Goal: Task Accomplishment & Management: Manage account settings

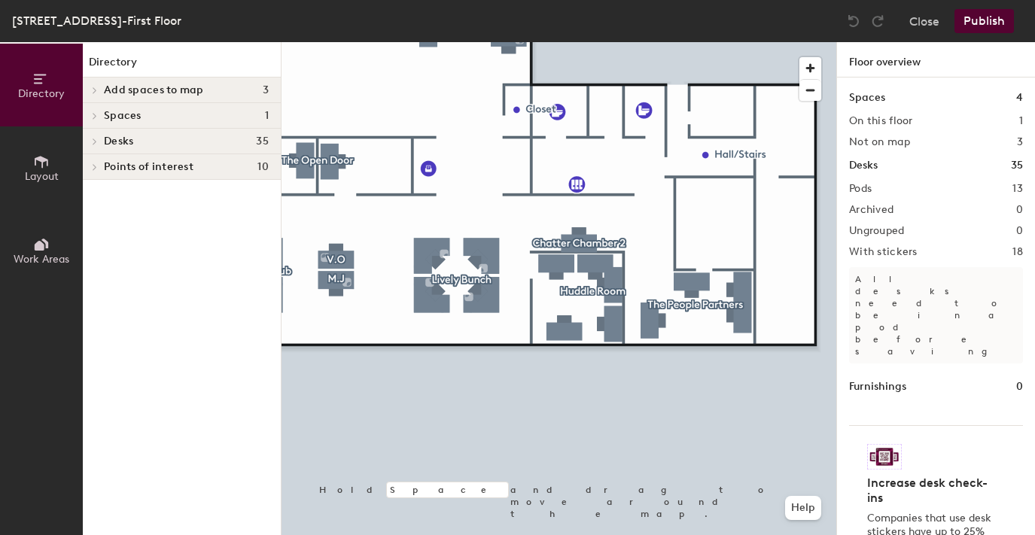
click at [553, 42] on div at bounding box center [558, 42] width 555 height 0
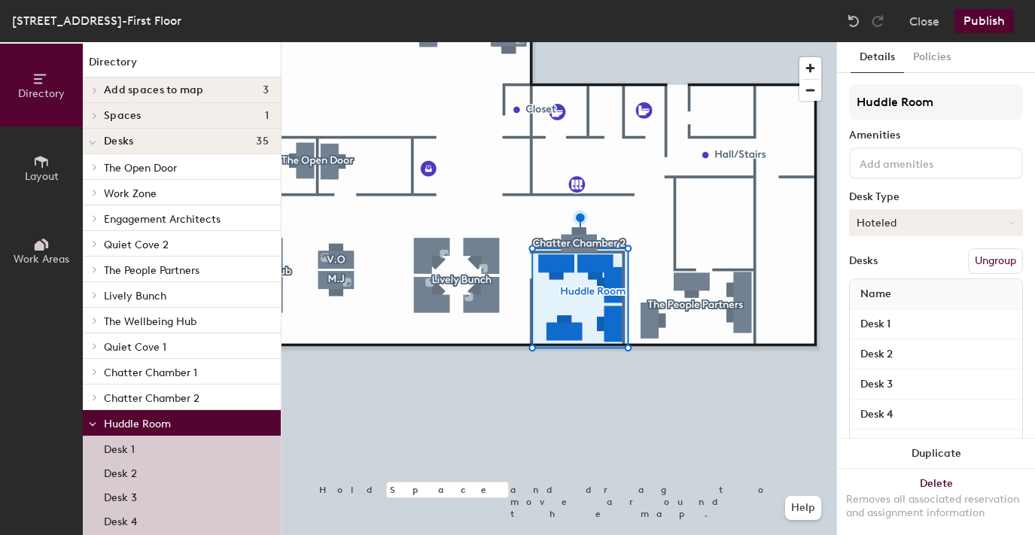
click at [1014, 227] on button "Hoteled" at bounding box center [936, 222] width 174 height 27
click at [974, 261] on div "Assigned" at bounding box center [925, 269] width 150 height 23
click at [998, 32] on button "Publish" at bounding box center [983, 21] width 59 height 24
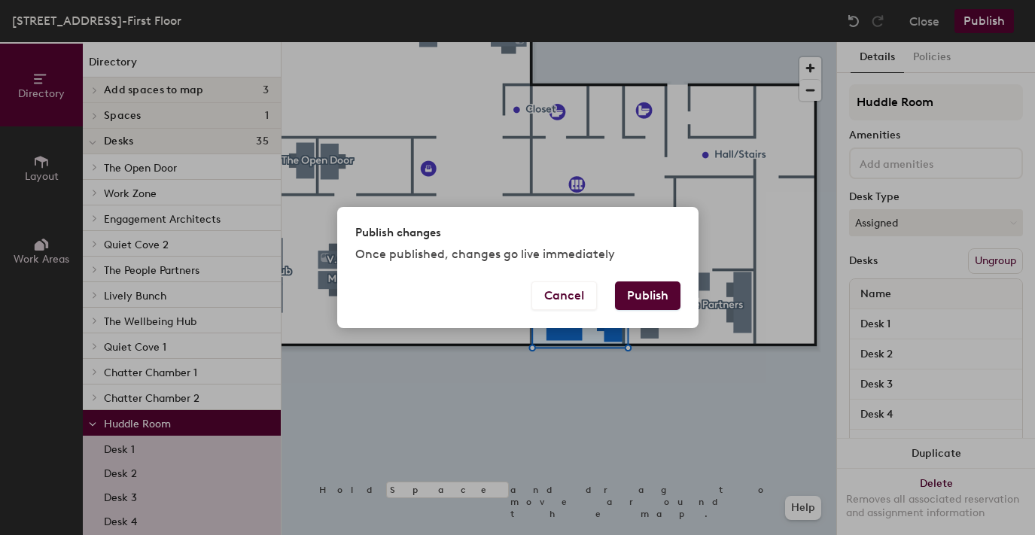
click at [642, 290] on button "Publish" at bounding box center [647, 295] width 65 height 29
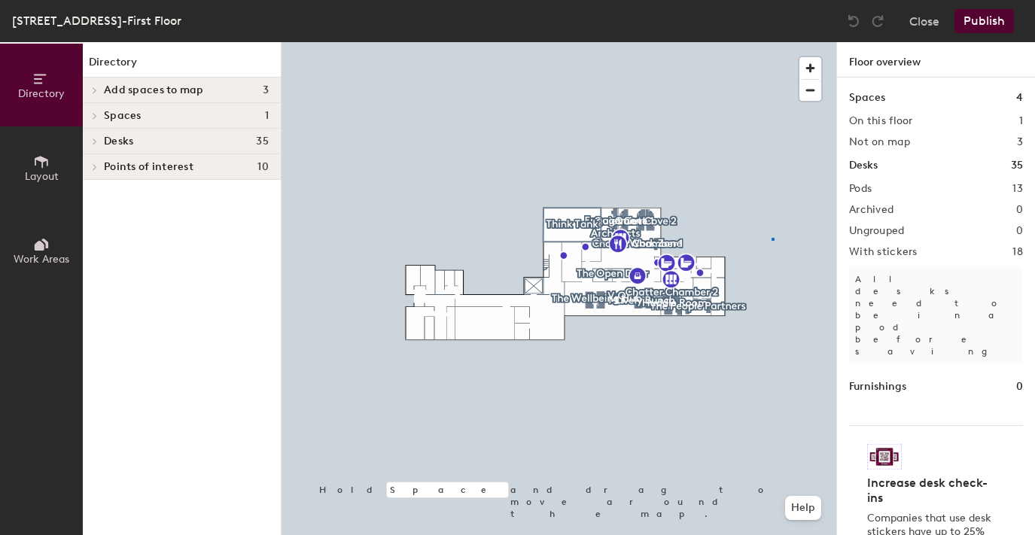
click at [774, 42] on div at bounding box center [558, 42] width 555 height 0
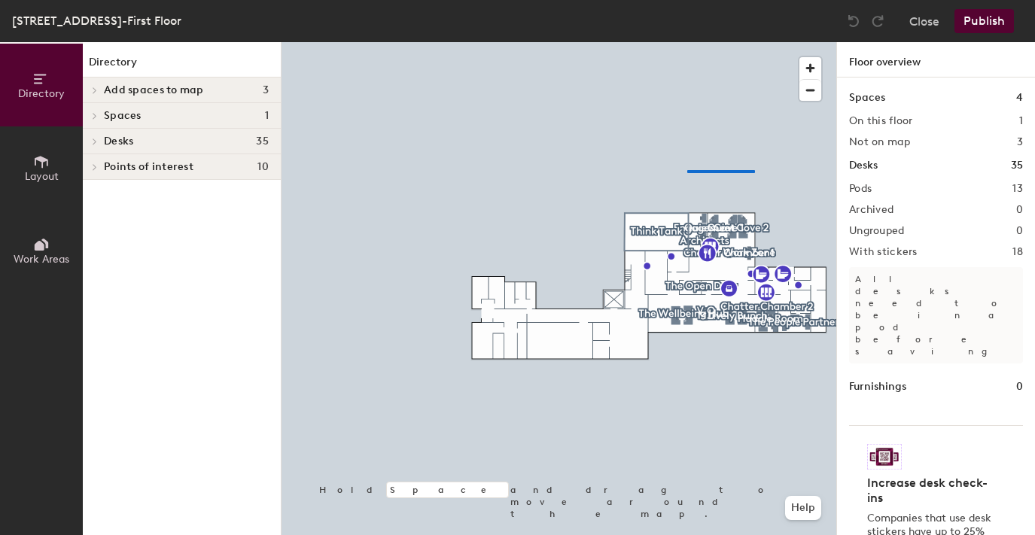
click at [685, 42] on div at bounding box center [558, 42] width 555 height 0
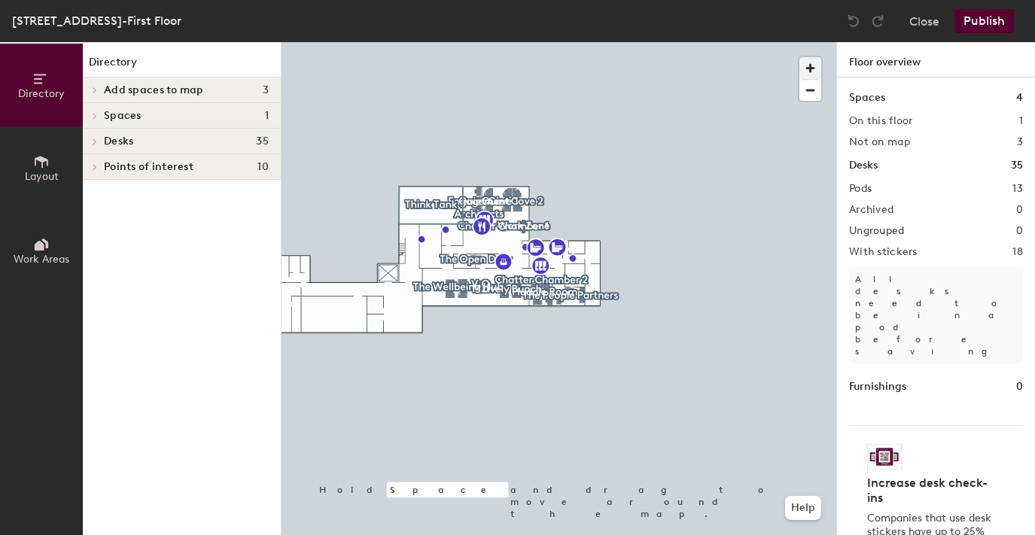
click at [802, 65] on span "button" at bounding box center [810, 68] width 22 height 22
click at [799, 57] on button "button" at bounding box center [810, 68] width 22 height 22
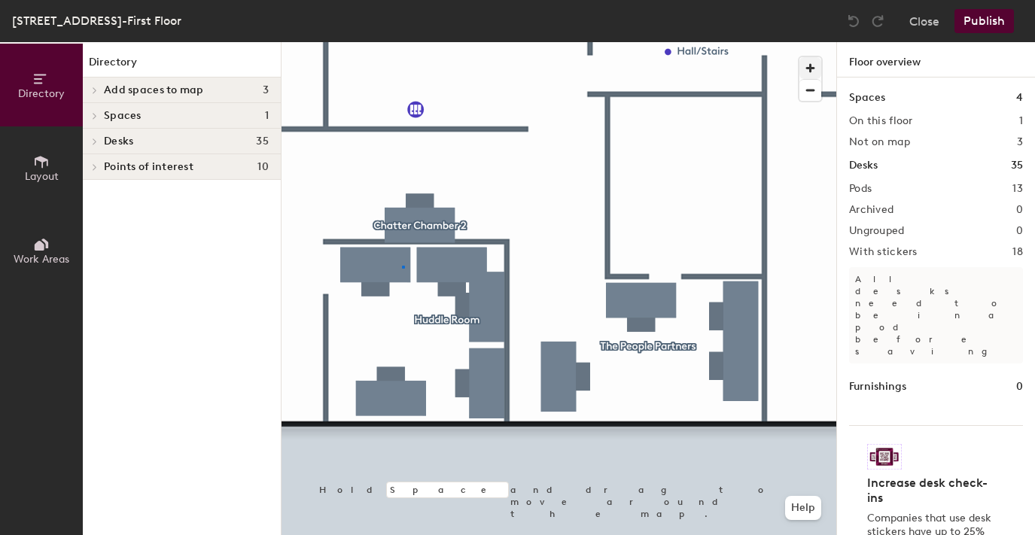
click at [402, 42] on div at bounding box center [558, 42] width 555 height 0
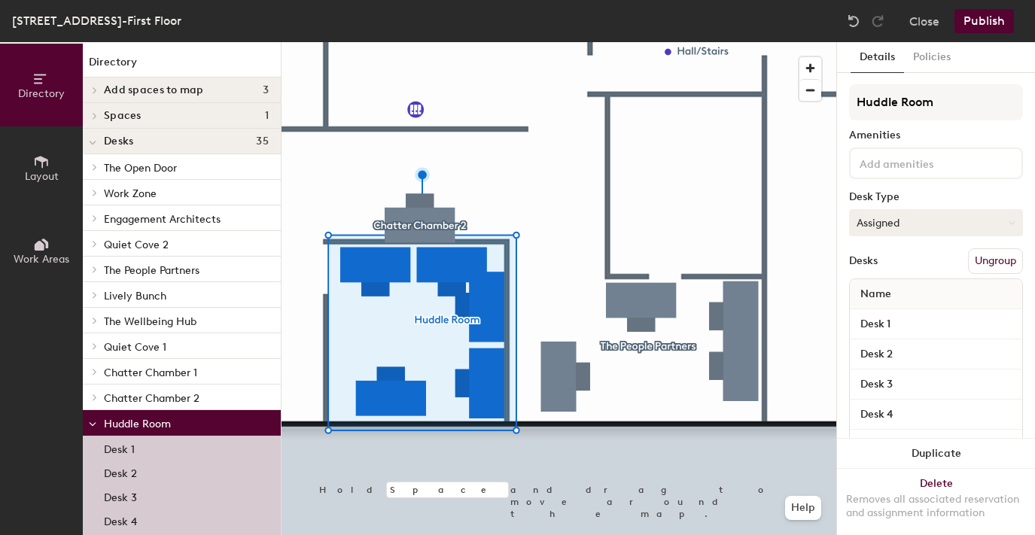
click at [918, 213] on button "Assigned" at bounding box center [936, 222] width 174 height 27
click at [894, 273] on div "Assigned" at bounding box center [925, 269] width 150 height 23
click at [921, 54] on button "Policies" at bounding box center [932, 57] width 56 height 31
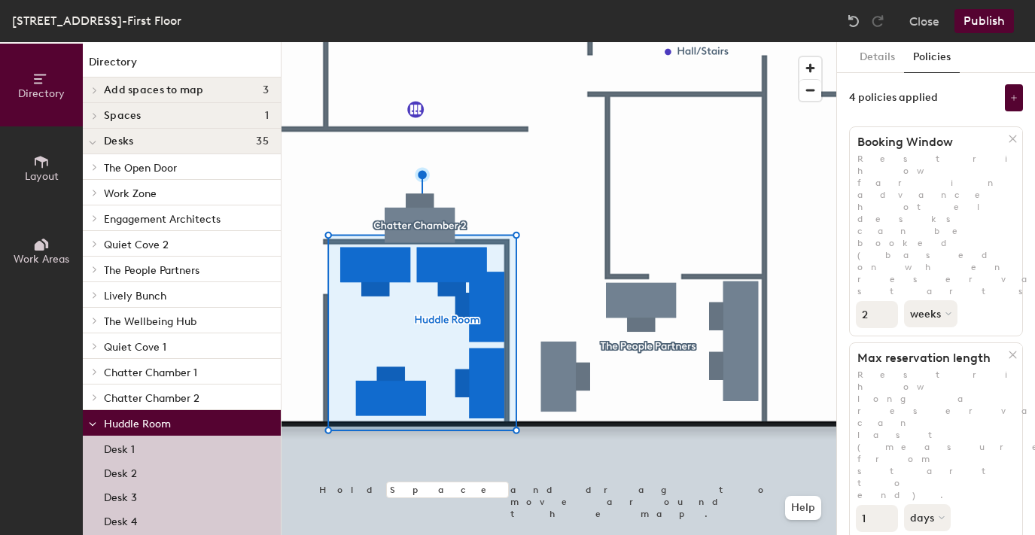
click at [1011, 137] on icon at bounding box center [1012, 138] width 7 height 7
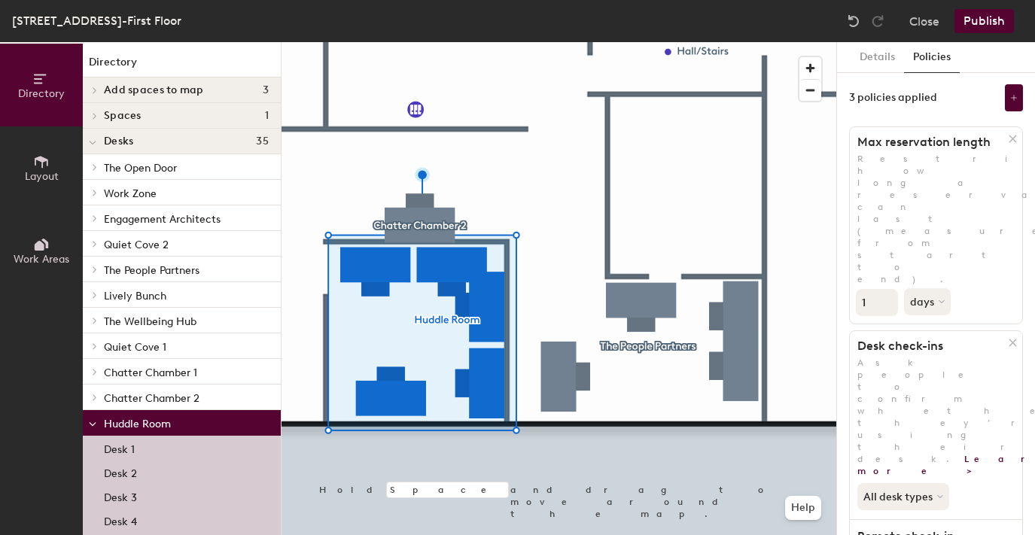
click at [1011, 137] on icon at bounding box center [1012, 138] width 7 height 7
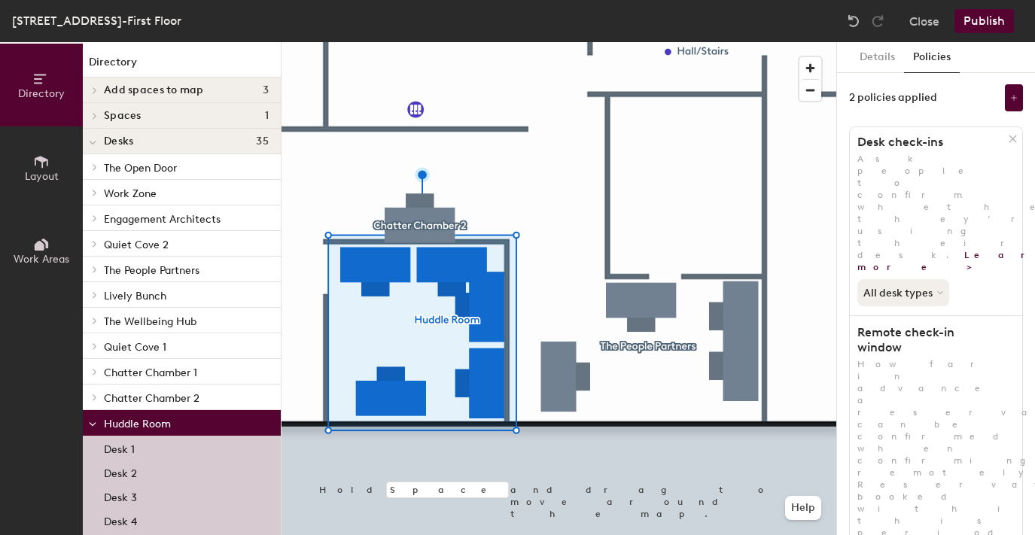
click at [1010, 135] on icon at bounding box center [1012, 138] width 11 height 11
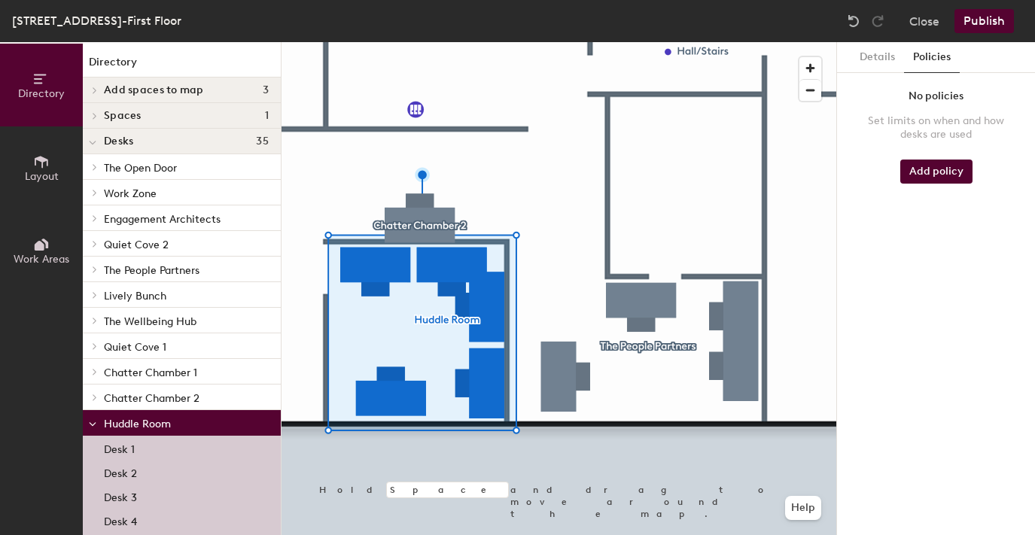
click at [984, 19] on button "Publish" at bounding box center [983, 21] width 59 height 24
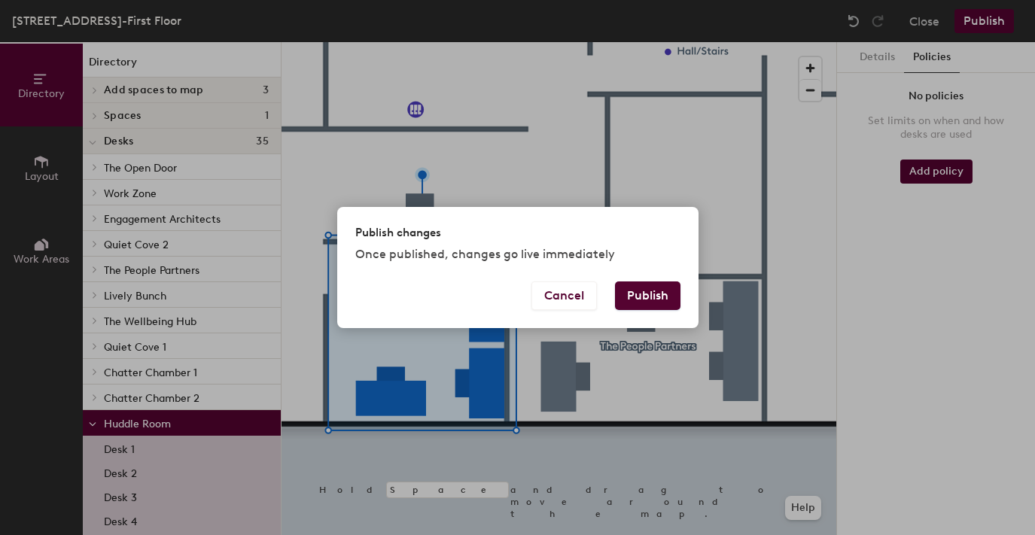
click at [654, 299] on button "Publish" at bounding box center [647, 295] width 65 height 29
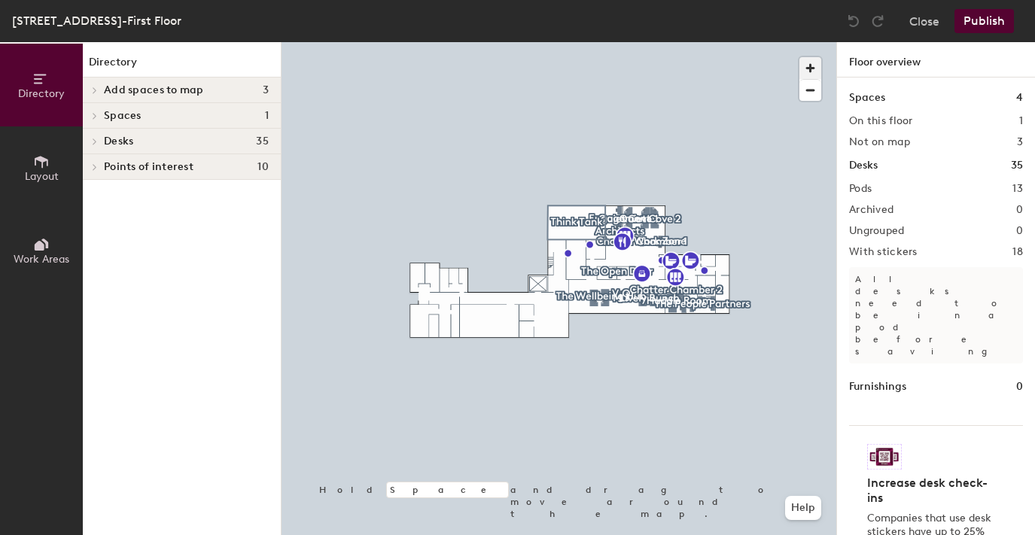
click at [808, 72] on span "button" at bounding box center [810, 68] width 22 height 22
click at [799, 57] on button "button" at bounding box center [810, 68] width 22 height 22
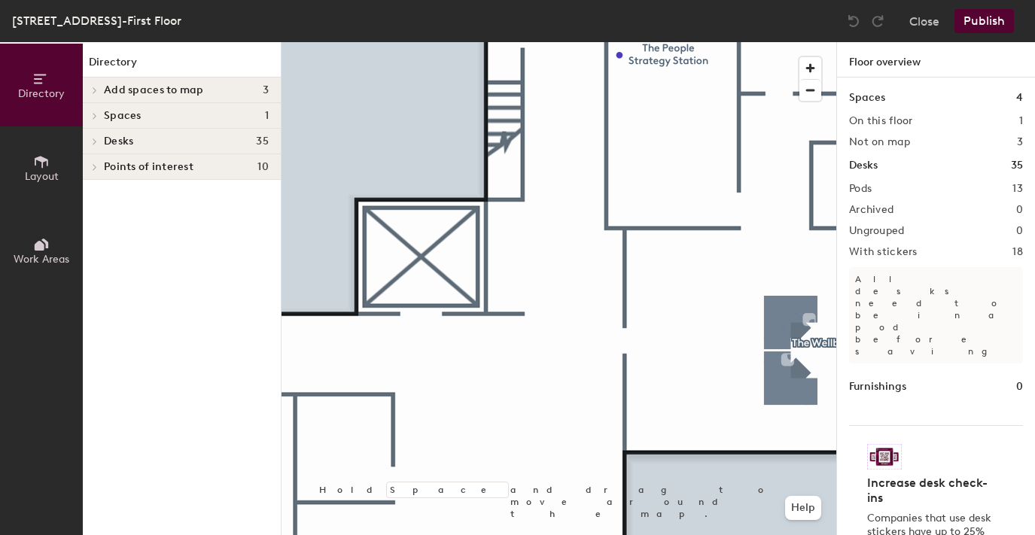
click at [268, 486] on div "Directory Layout Work Areas Directory Add spaces to map 3 Conference Room - 112…" at bounding box center [517, 288] width 1035 height 493
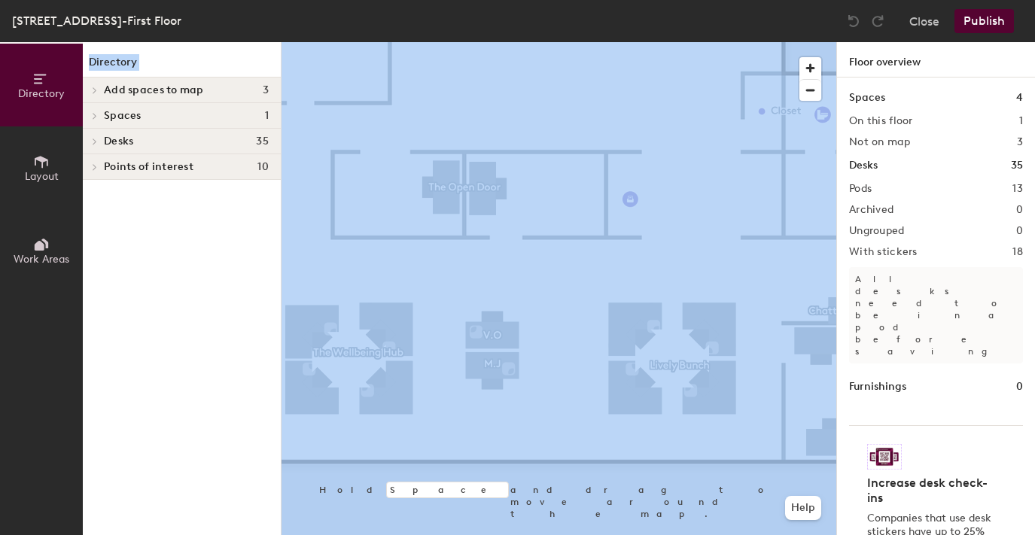
drag, startPoint x: 81, startPoint y: 488, endPoint x: 194, endPoint y: 444, distance: 121.3
click at [184, 446] on div "Directory Layout Work Areas Directory Add spaces to map 3 Conference Room - 112…" at bounding box center [140, 288] width 281 height 493
click at [450, 42] on div at bounding box center [558, 42] width 555 height 0
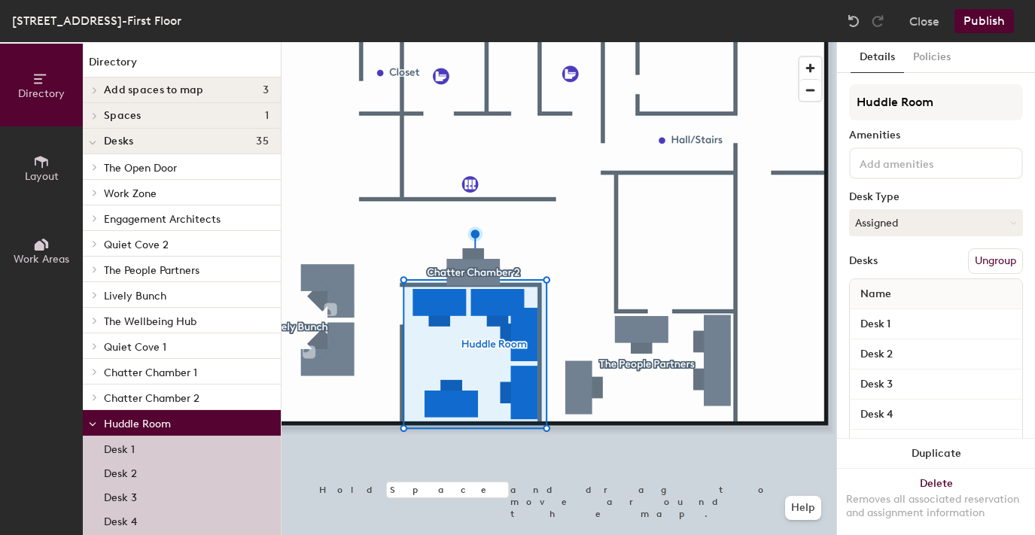
click at [934, 166] on input at bounding box center [923, 163] width 135 height 18
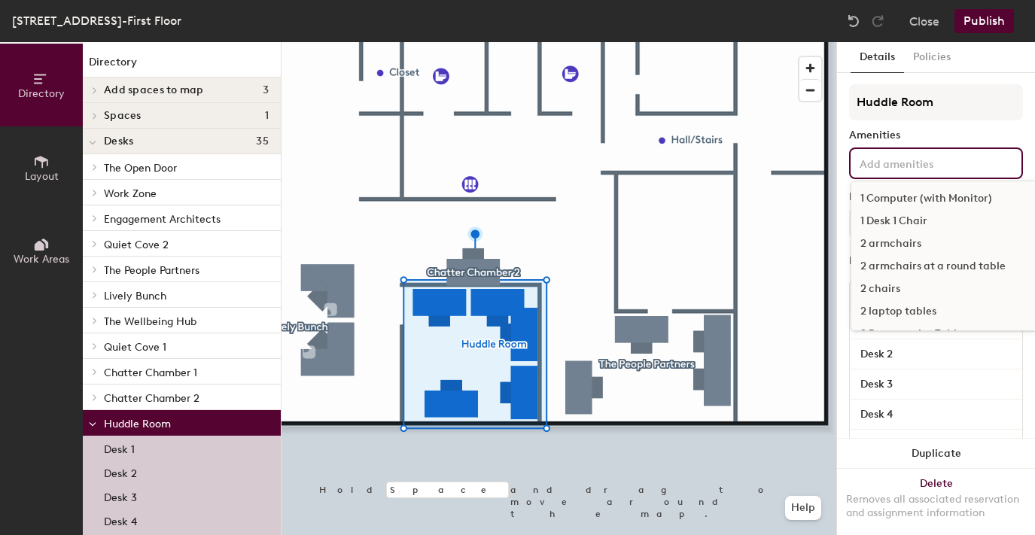
click at [934, 166] on input at bounding box center [923, 163] width 135 height 18
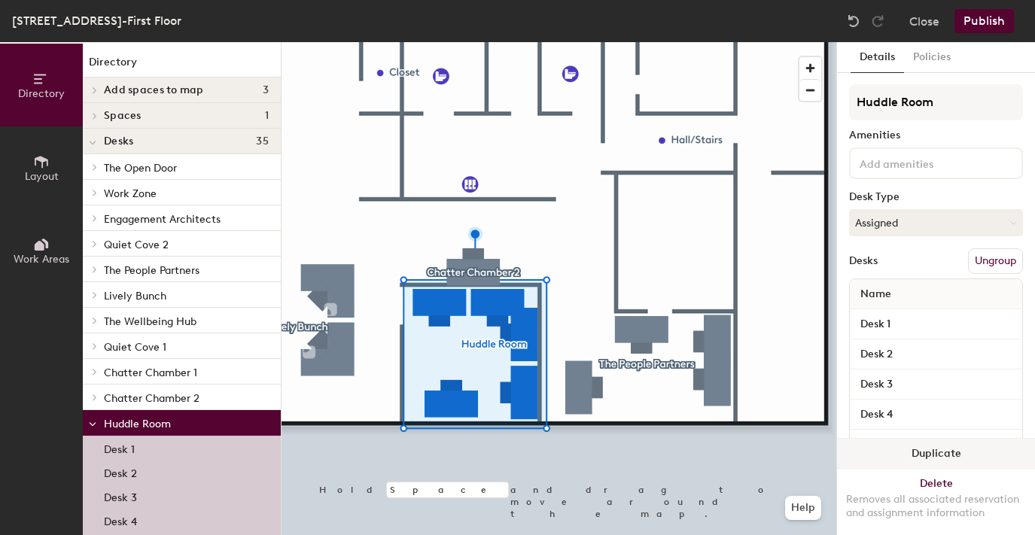
click at [854, 444] on button "Duplicate" at bounding box center [936, 454] width 198 height 30
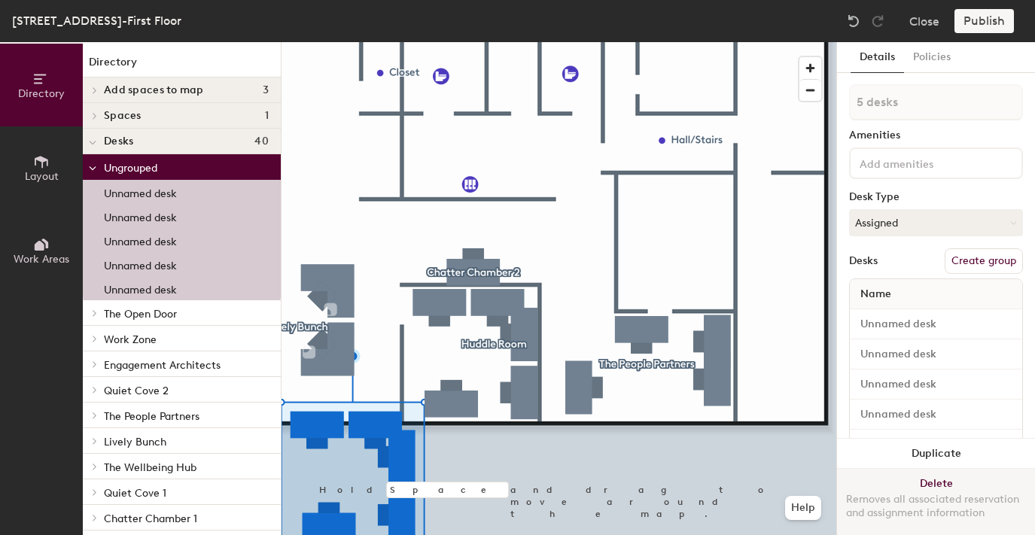
click at [931, 484] on button "Delete Removes all associated reservation and assignment information" at bounding box center [936, 502] width 198 height 66
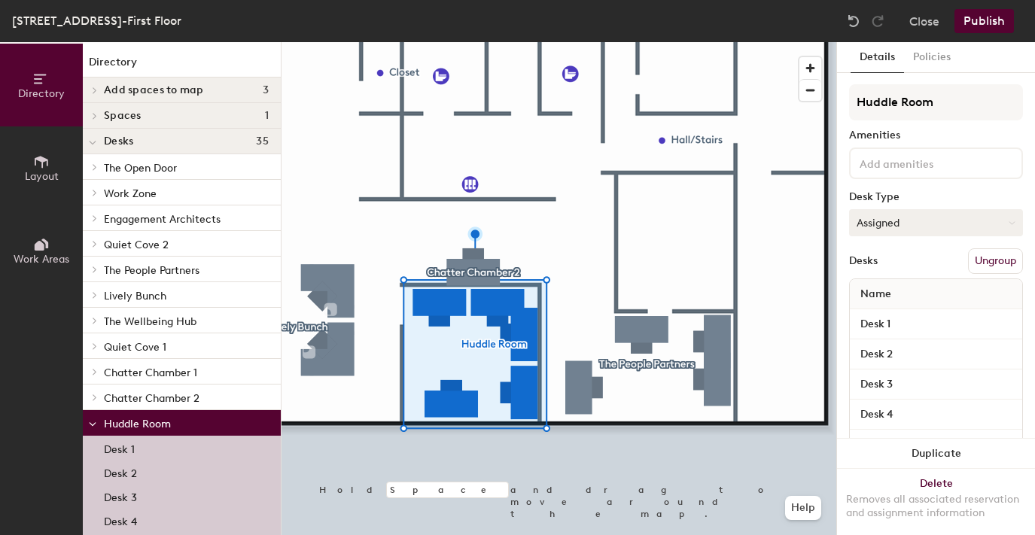
click at [910, 229] on button "Assigned" at bounding box center [936, 222] width 174 height 27
click at [885, 271] on div "Assigned" at bounding box center [925, 269] width 150 height 23
click at [887, 323] on input "Desk 1" at bounding box center [936, 324] width 166 height 21
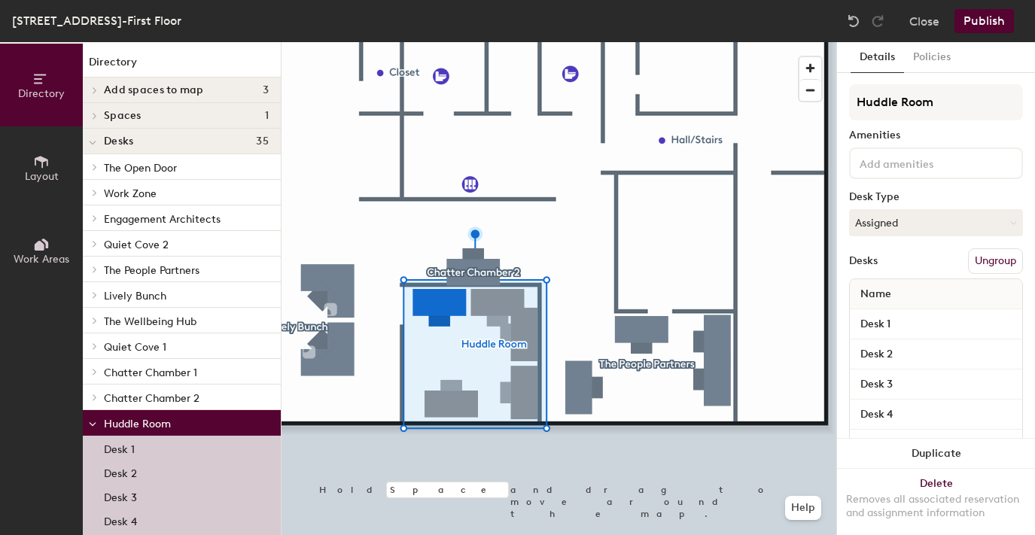
click at [979, 9] on button "Publish" at bounding box center [983, 21] width 59 height 24
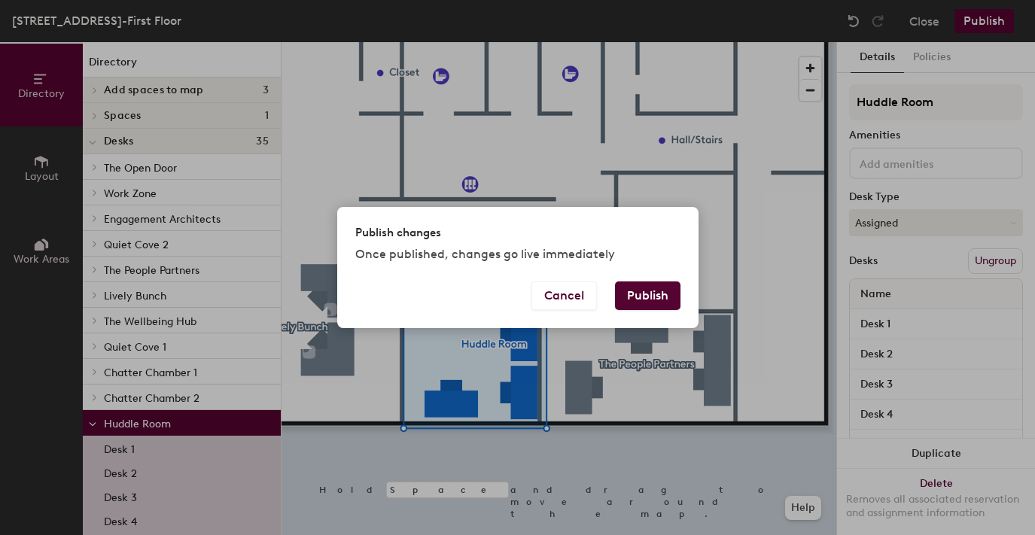
click at [652, 297] on button "Publish" at bounding box center [647, 295] width 65 height 29
